Goal: Task Accomplishment & Management: Manage account settings

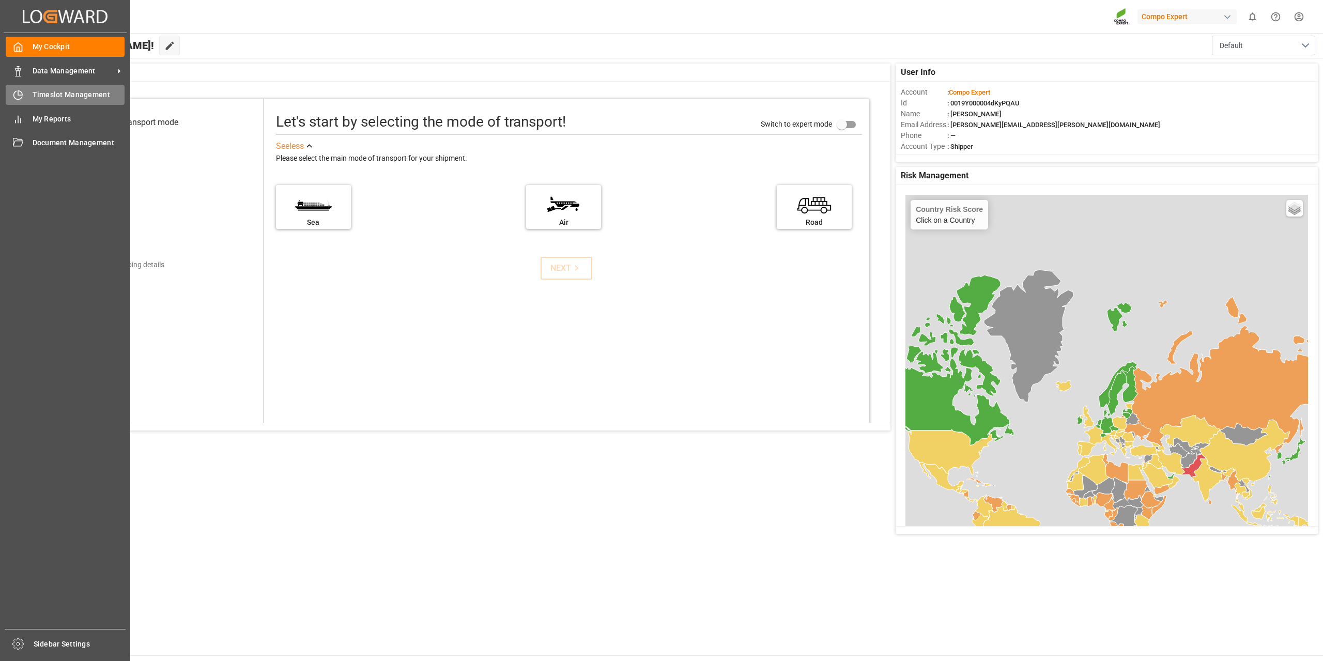
click at [46, 101] on div "Timeslot Management Timeslot Management" at bounding box center [65, 95] width 119 height 20
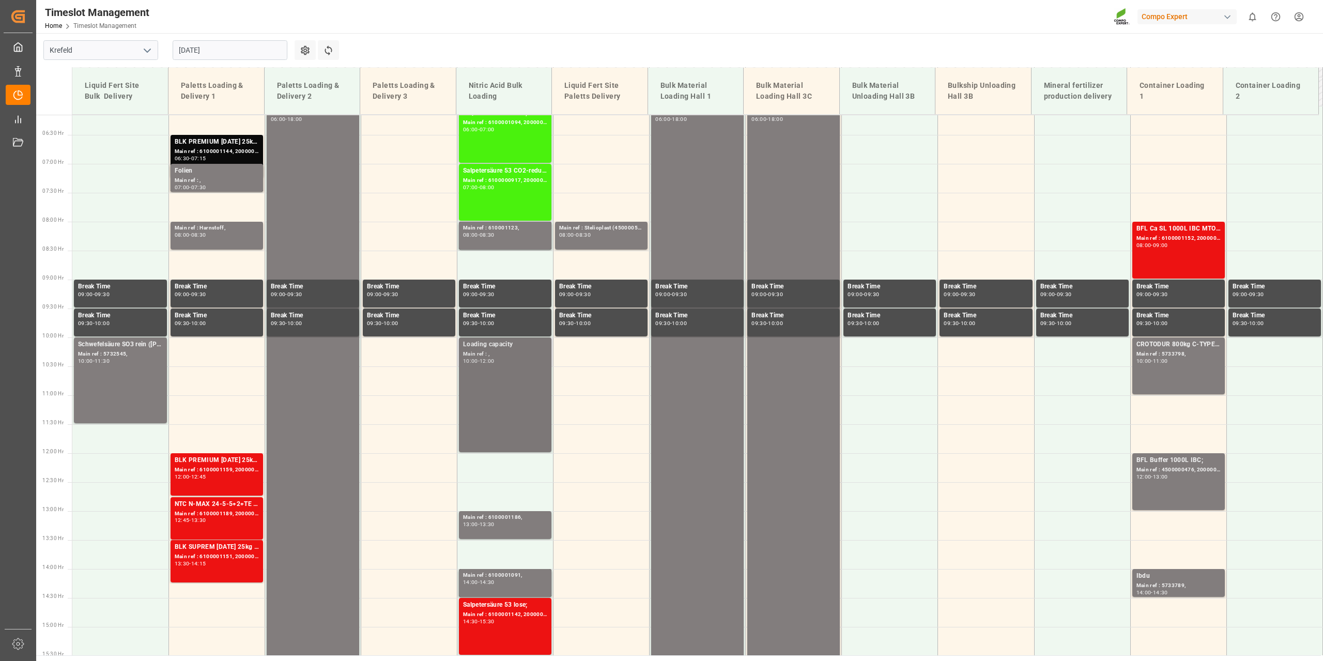
scroll to position [318, 0]
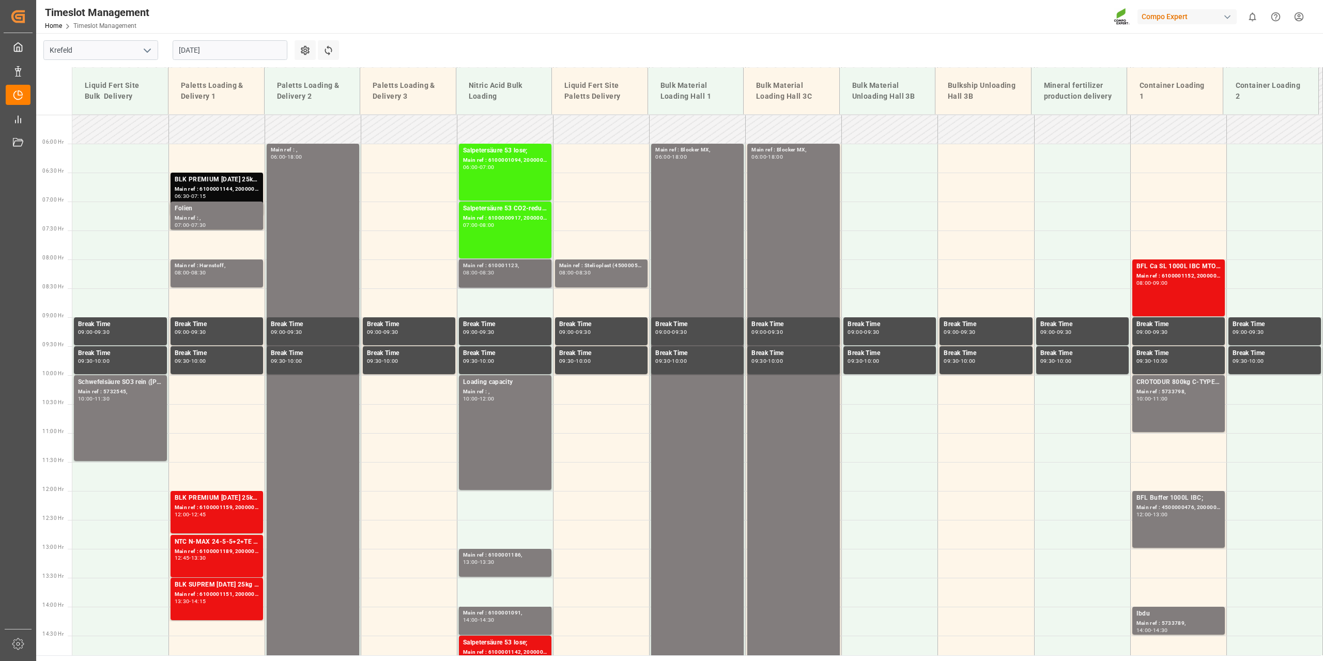
click at [513, 268] on div "Main ref : 610001123," at bounding box center [505, 265] width 84 height 9
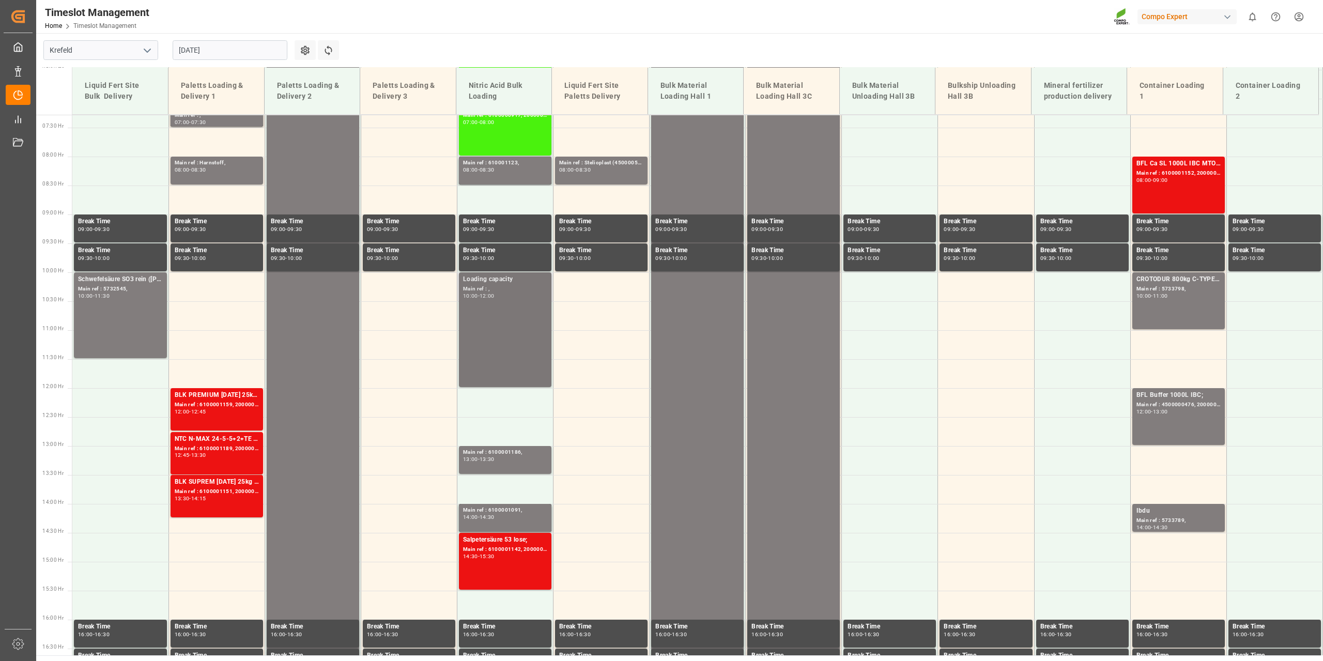
scroll to position [422, 0]
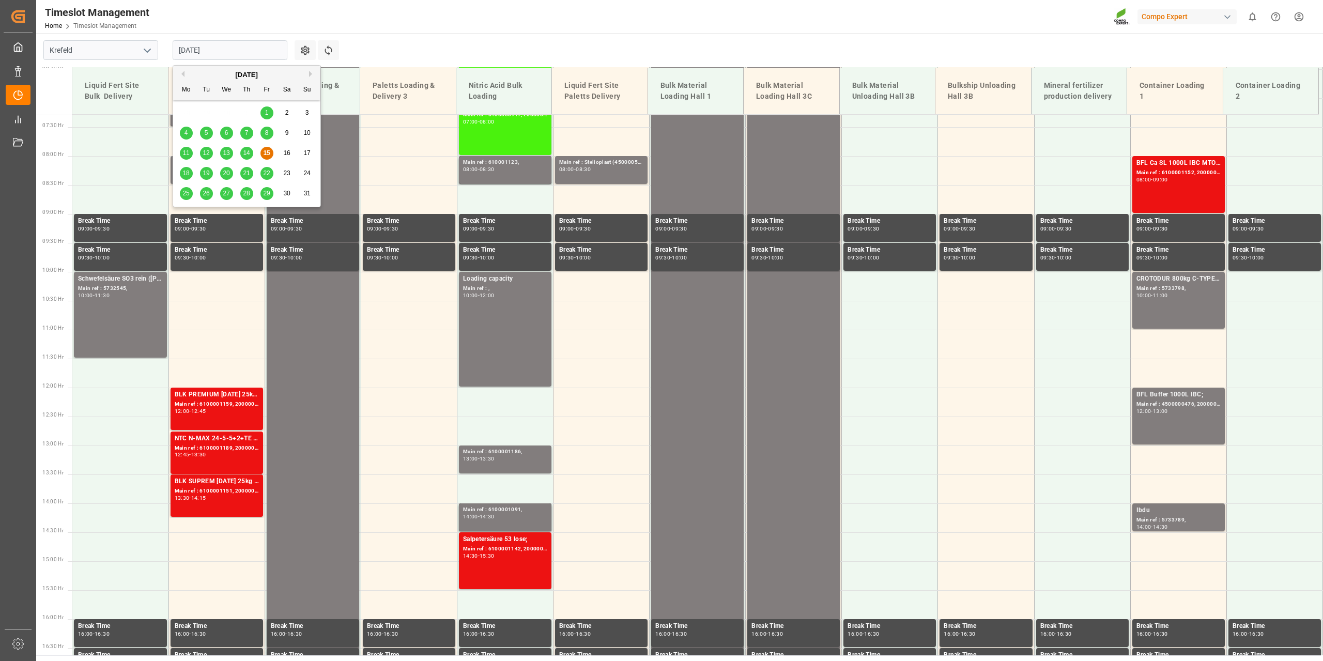
click at [279, 51] on input "[DATE]" at bounding box center [230, 50] width 115 height 20
click at [189, 171] on span "18" at bounding box center [185, 173] width 7 height 7
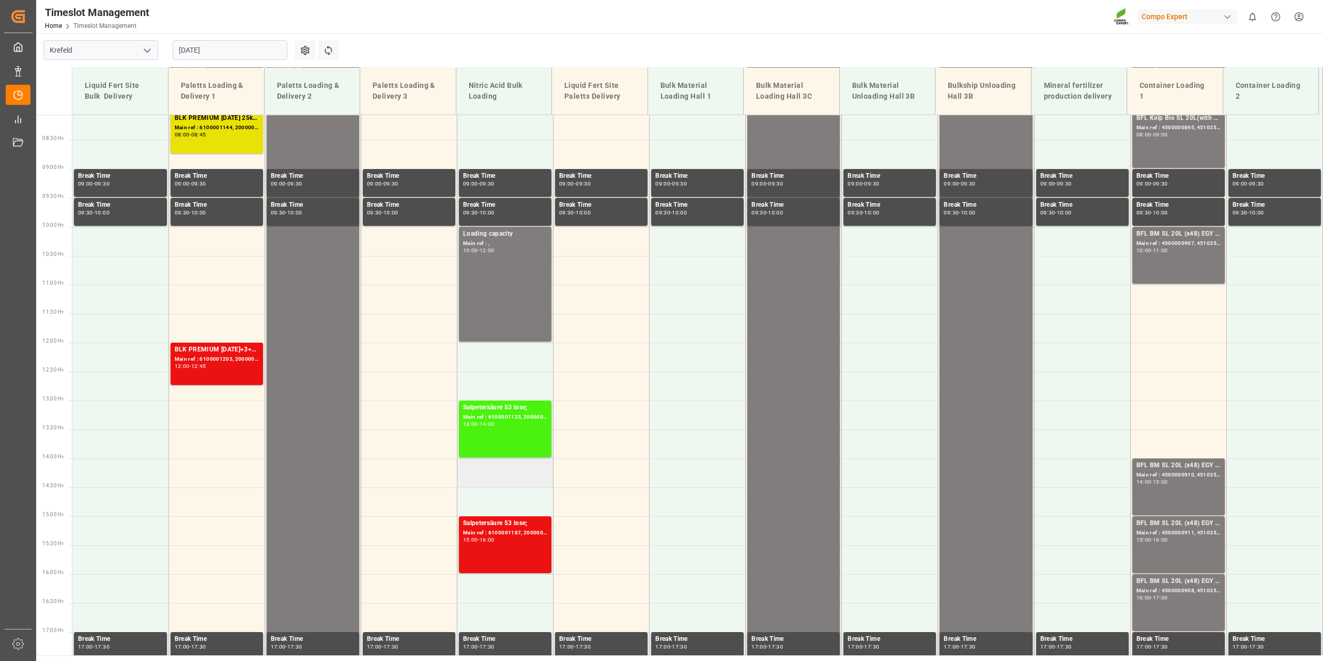
scroll to position [473, 0]
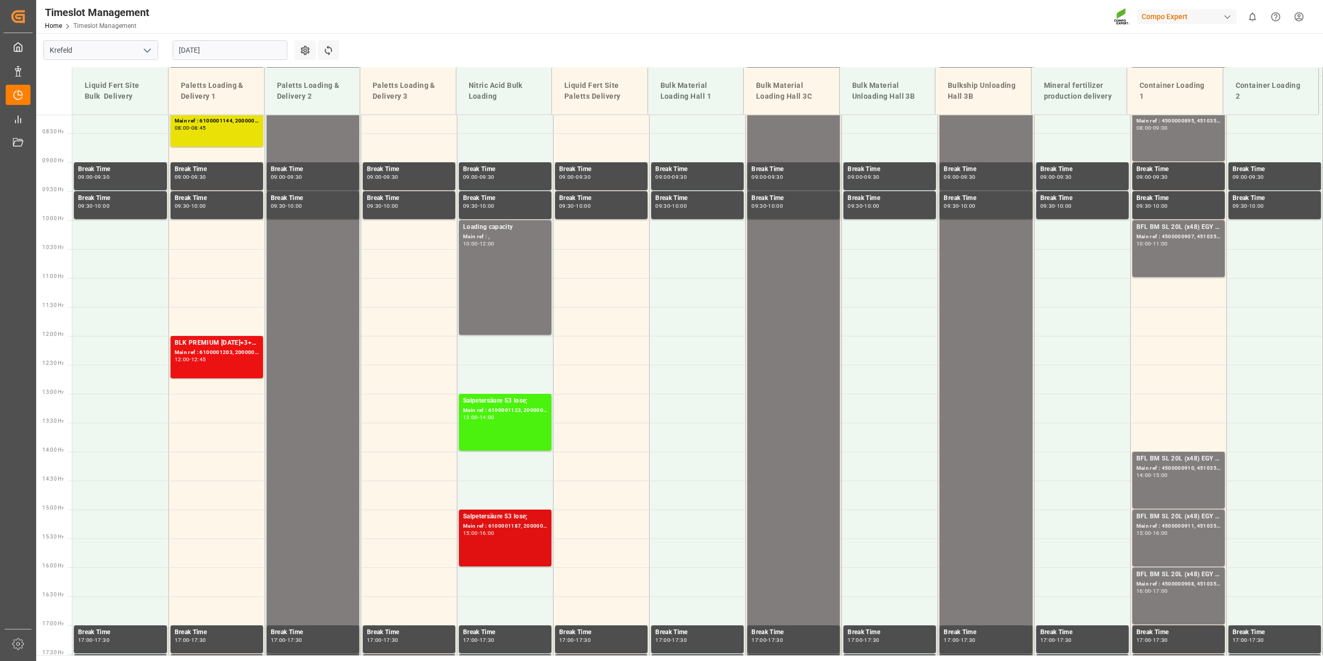
click at [513, 527] on div "Main ref : 6100001187, 2000001053;" at bounding box center [505, 526] width 84 height 9
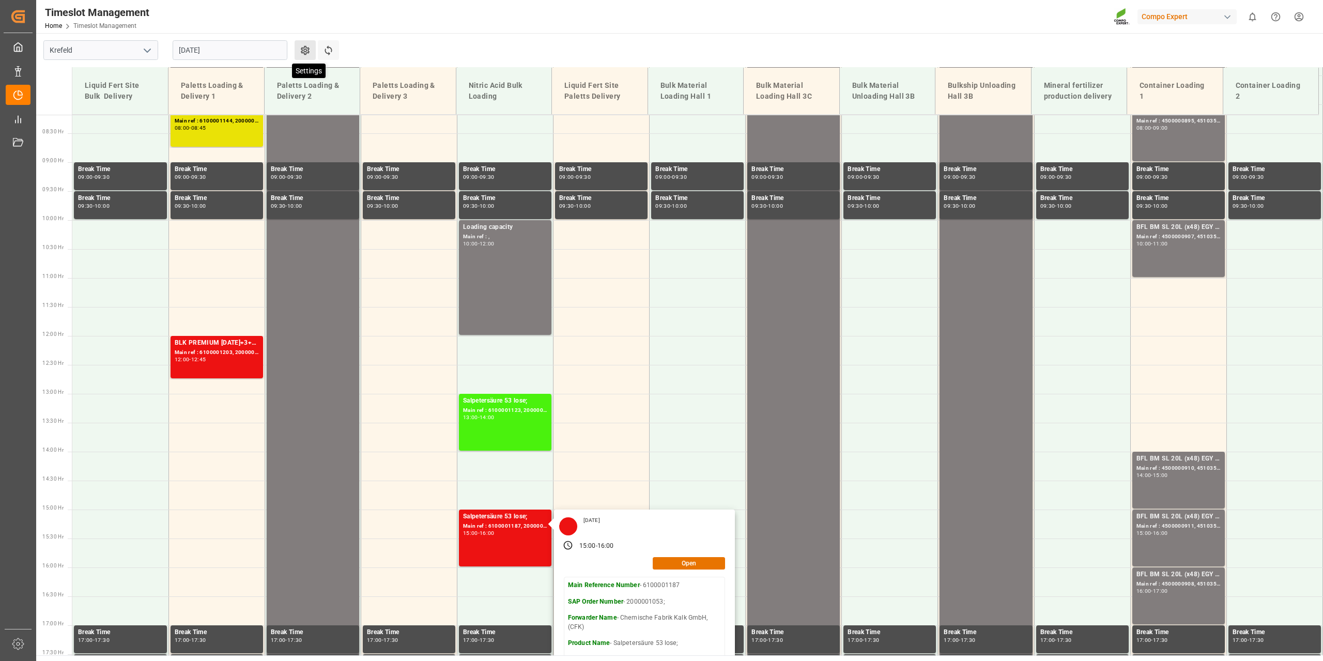
click at [301, 53] on icon at bounding box center [305, 50] width 11 height 11
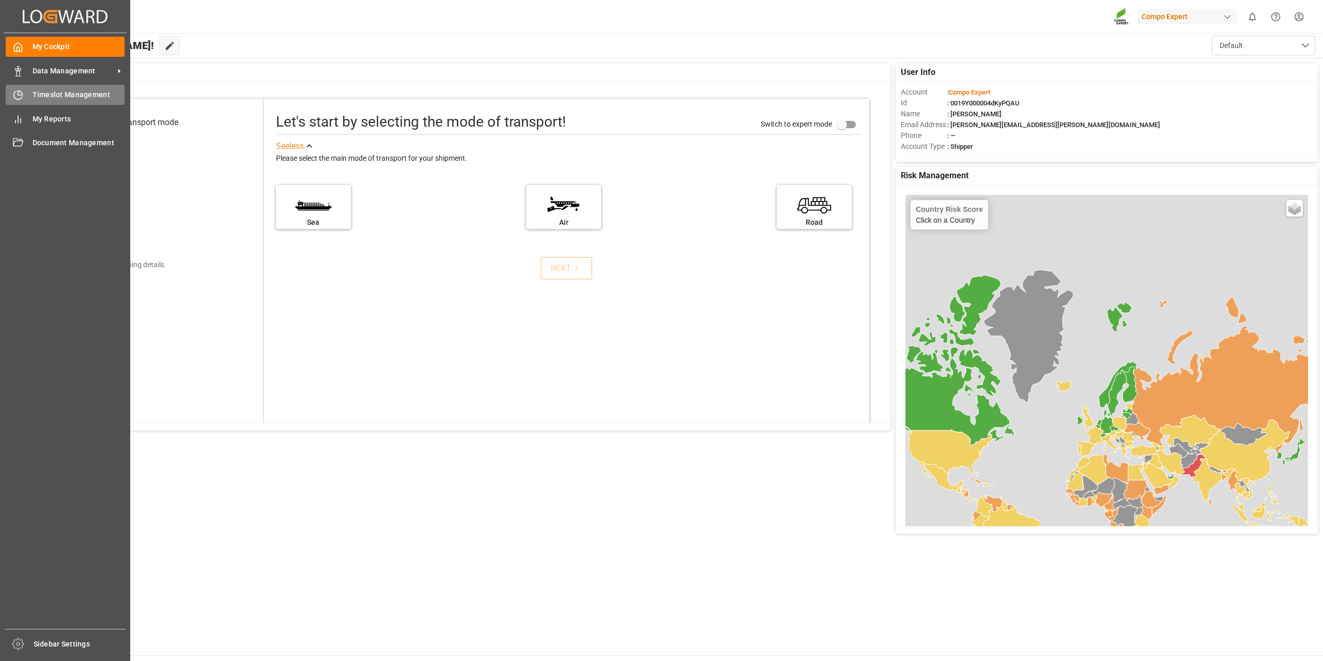
click at [40, 98] on span "Timeslot Management" at bounding box center [79, 94] width 93 height 11
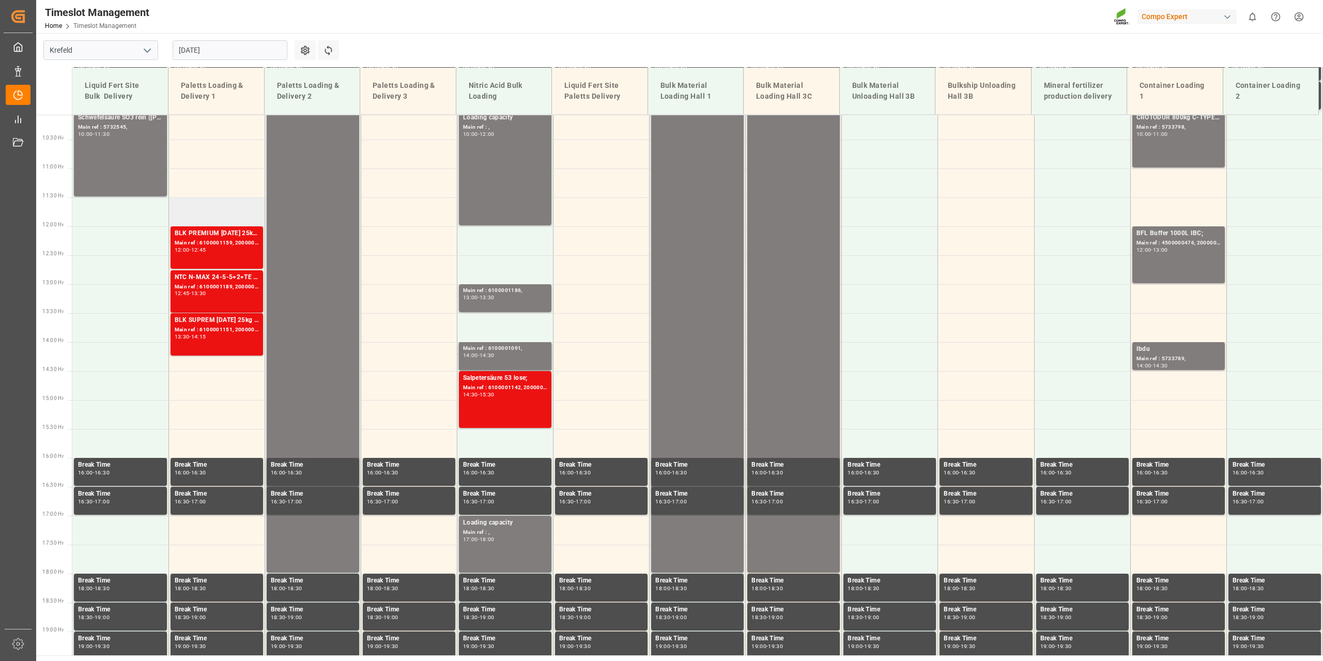
scroll to position [428, 0]
